Goal: Navigation & Orientation: Find specific page/section

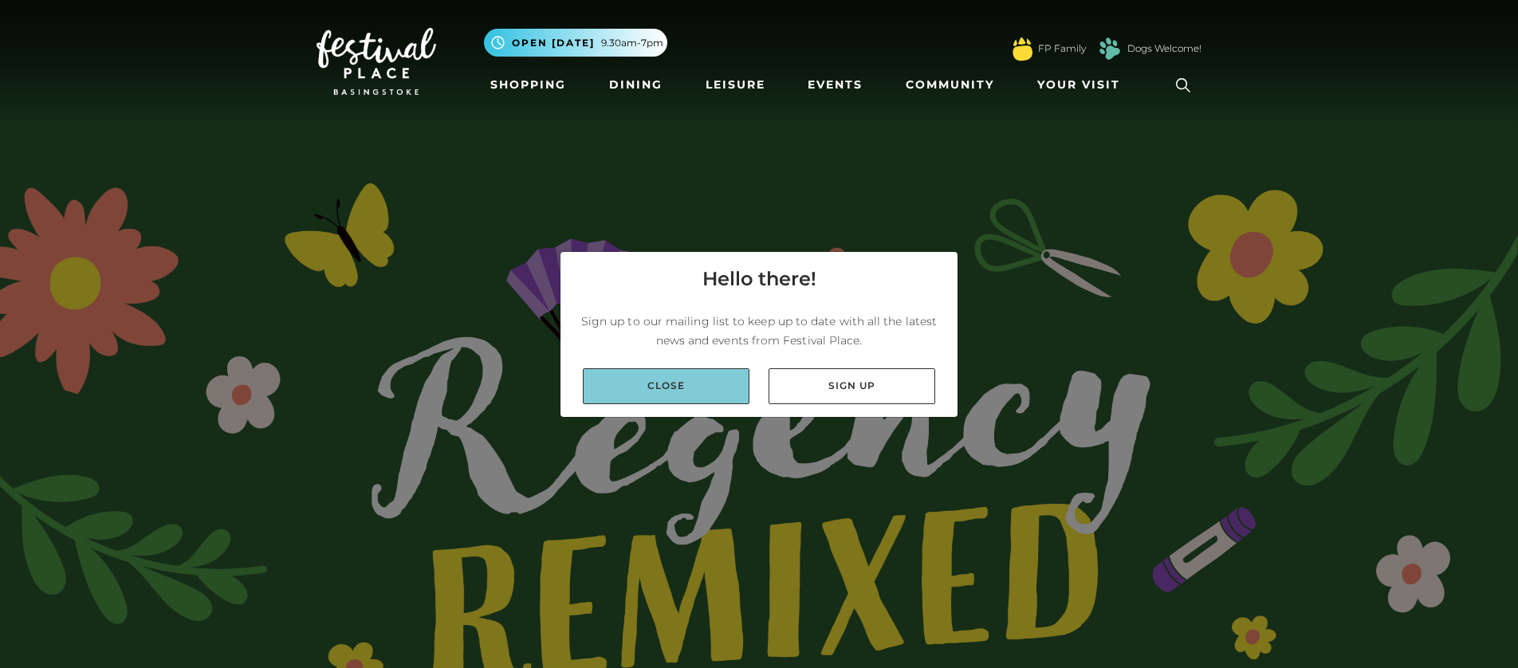
click at [679, 400] on link "Close" at bounding box center [666, 386] width 167 height 36
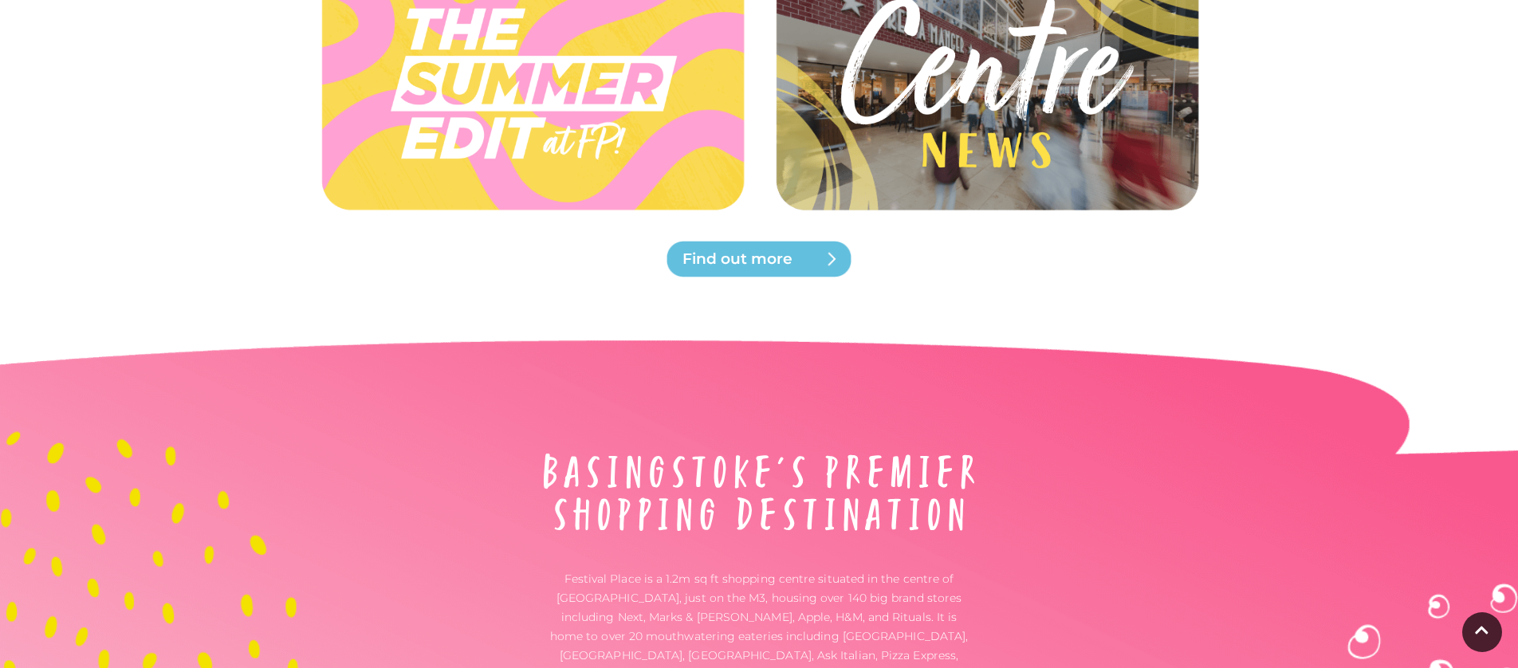
scroll to position [5395, 0]
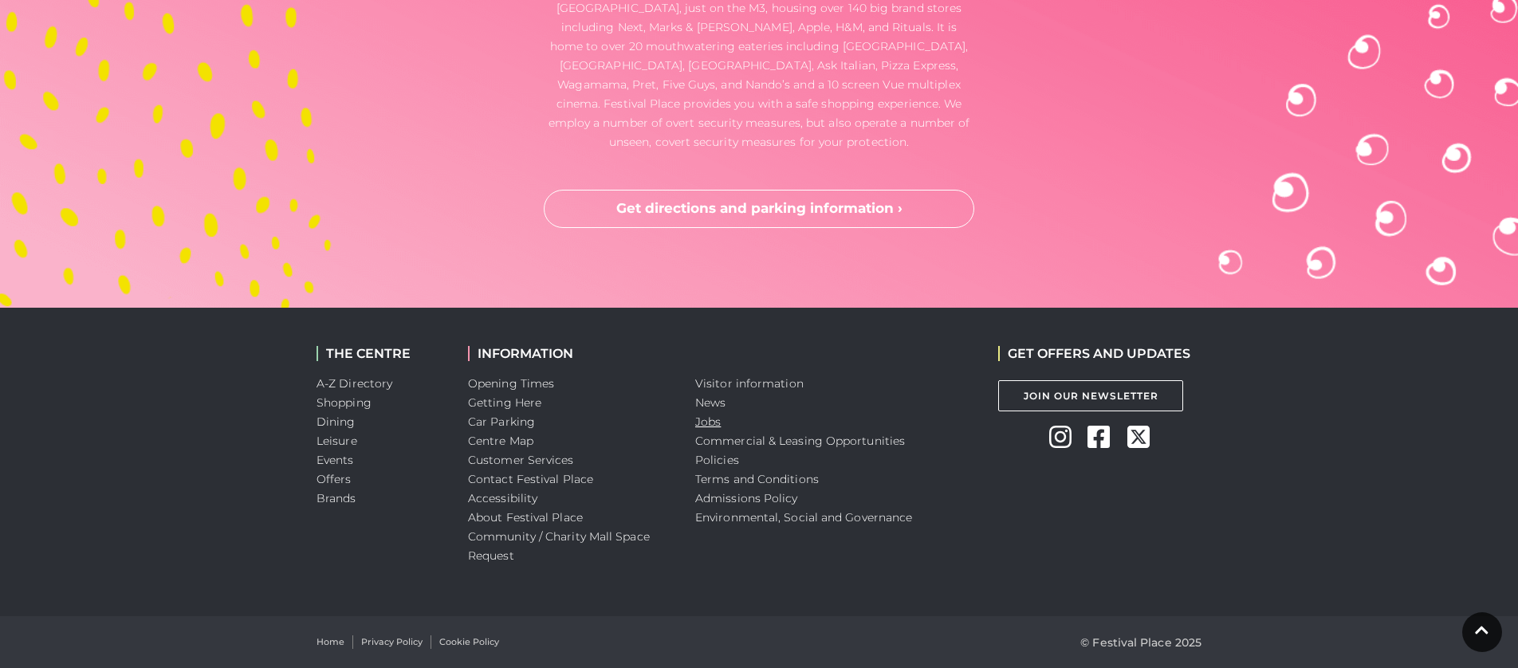
click at [710, 427] on link "Jobs" at bounding box center [708, 422] width 26 height 14
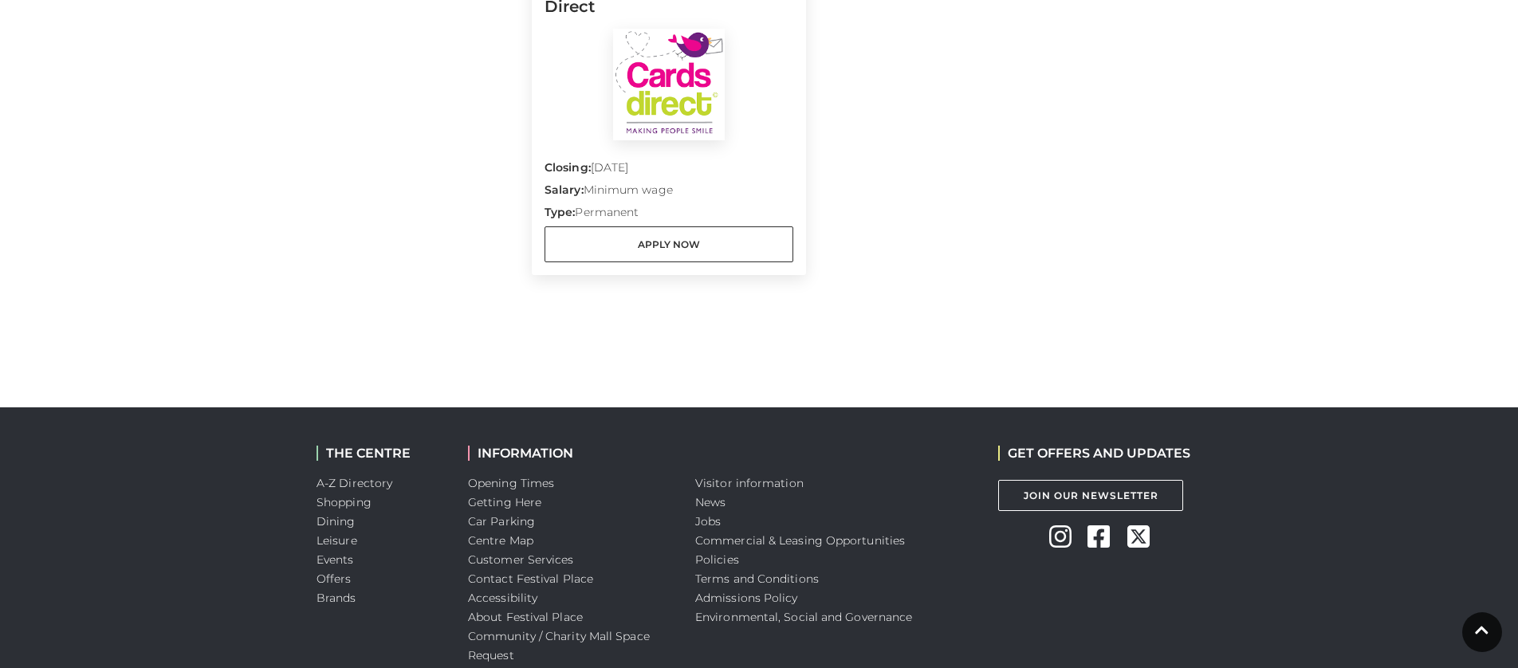
scroll to position [2001, 0]
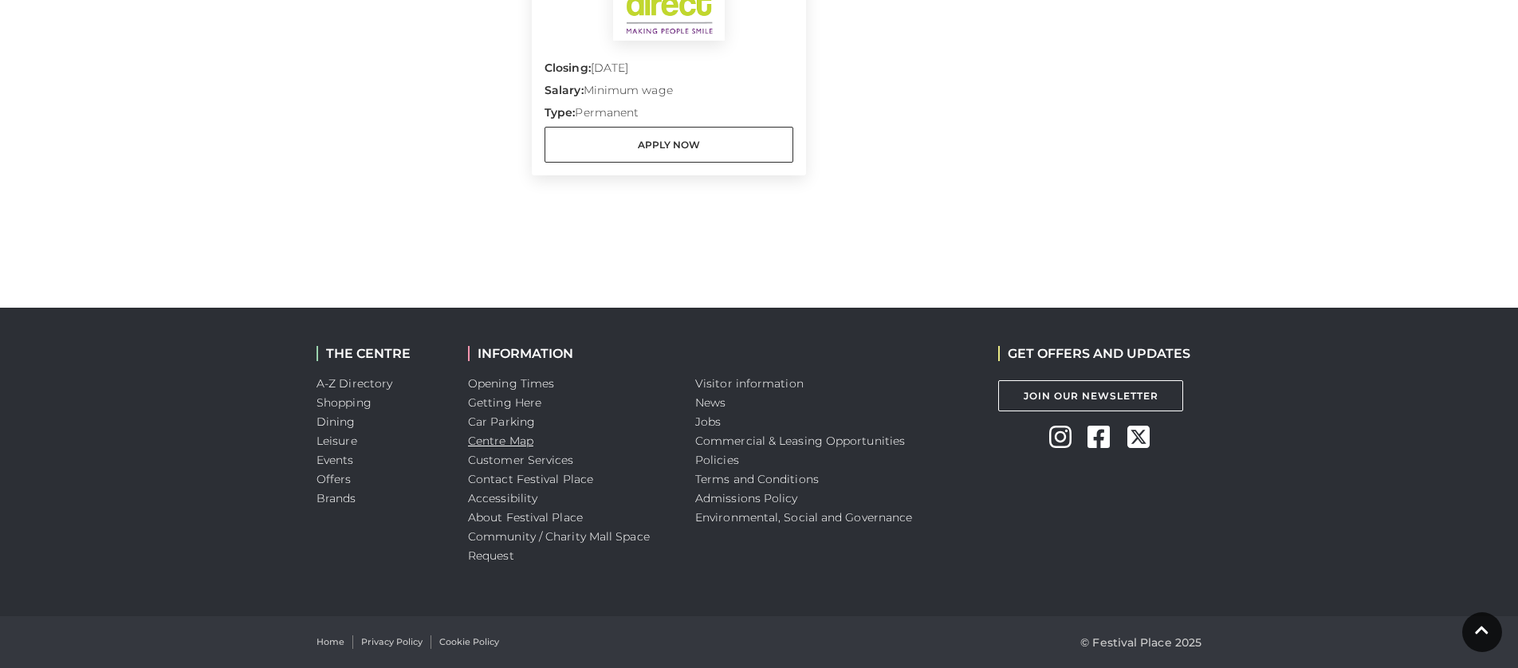
click at [512, 443] on link "Centre Map" at bounding box center [500, 441] width 65 height 14
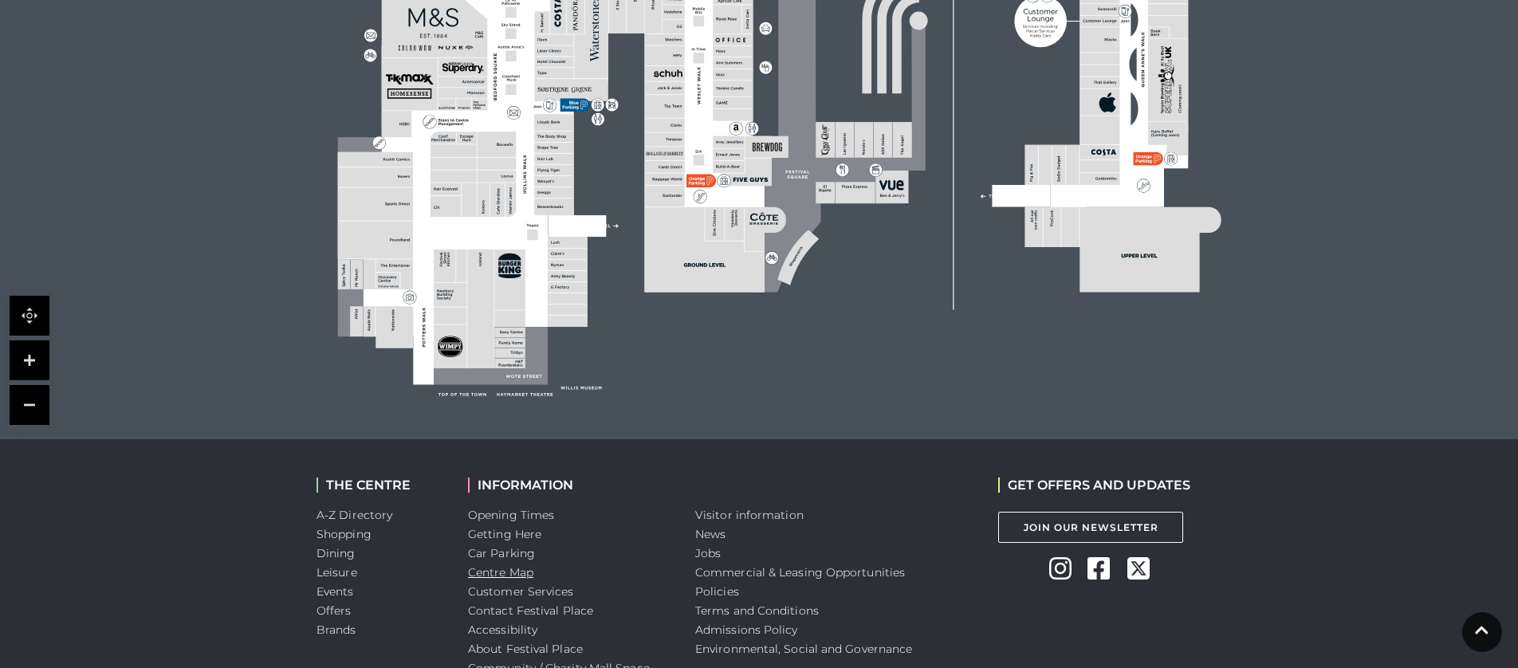
scroll to position [796, 0]
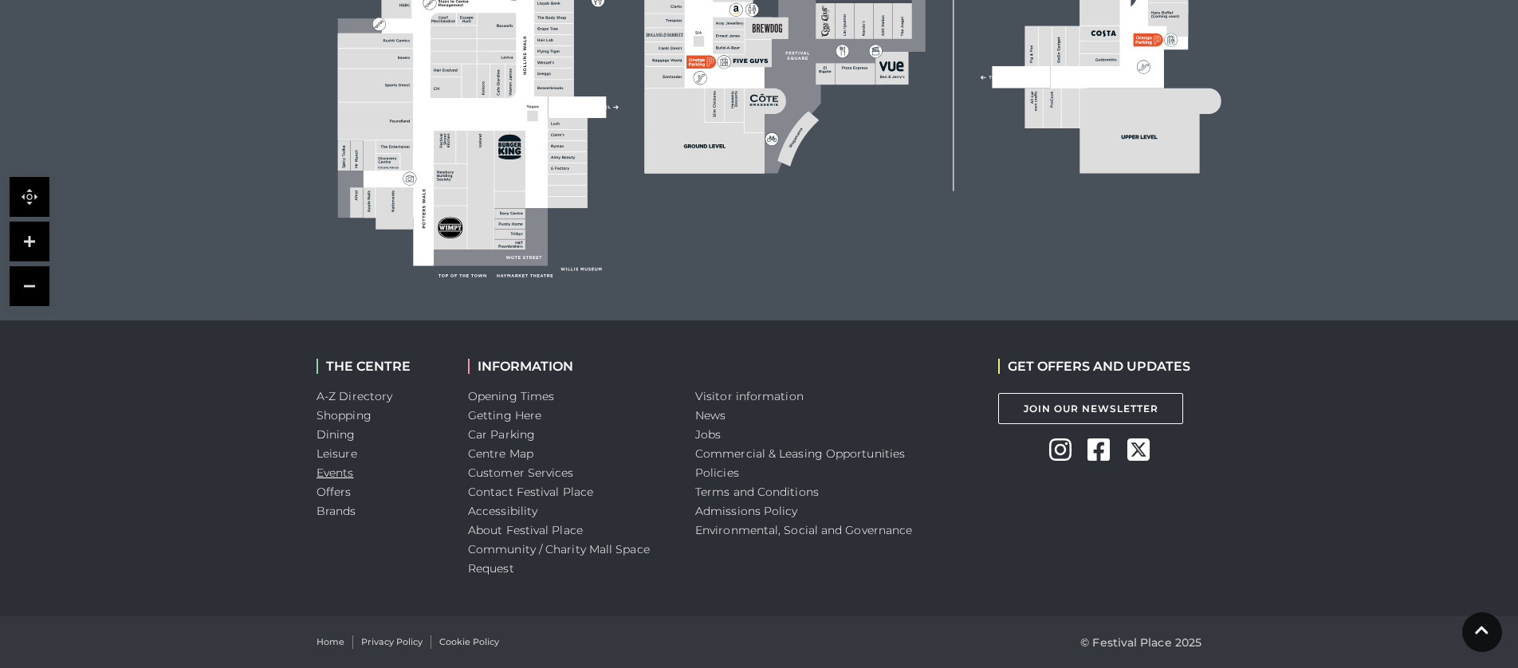
click at [333, 472] on link "Events" at bounding box center [335, 473] width 37 height 14
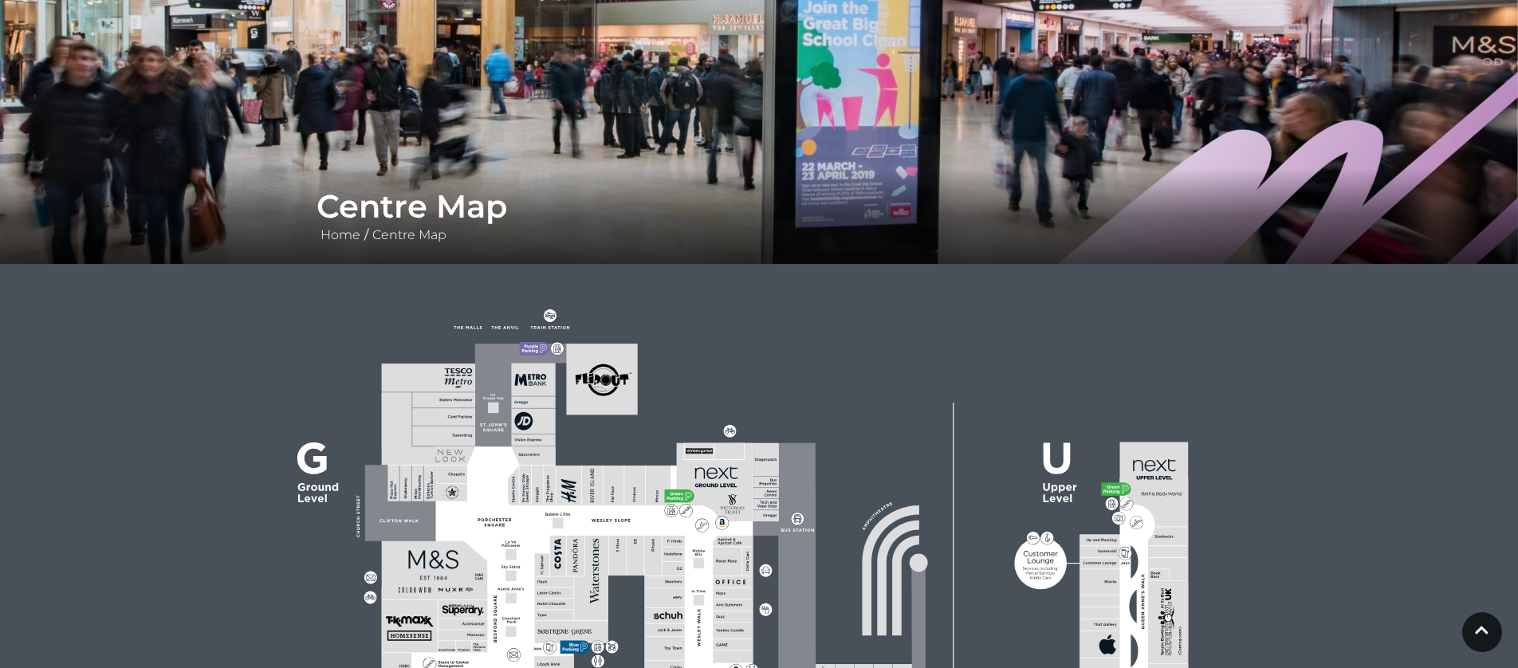
scroll to position [136, 0]
